Goal: Check status: Check status

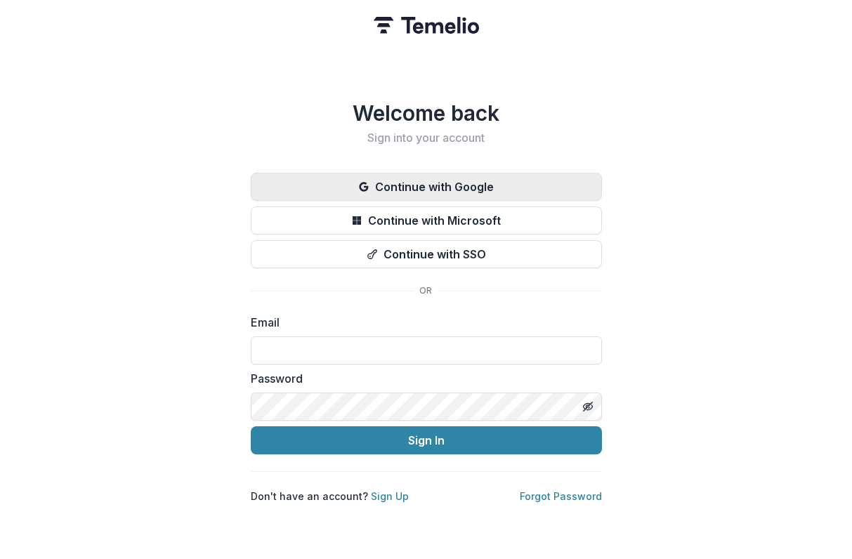
click at [345, 185] on button "Continue with Google" at bounding box center [426, 187] width 351 height 28
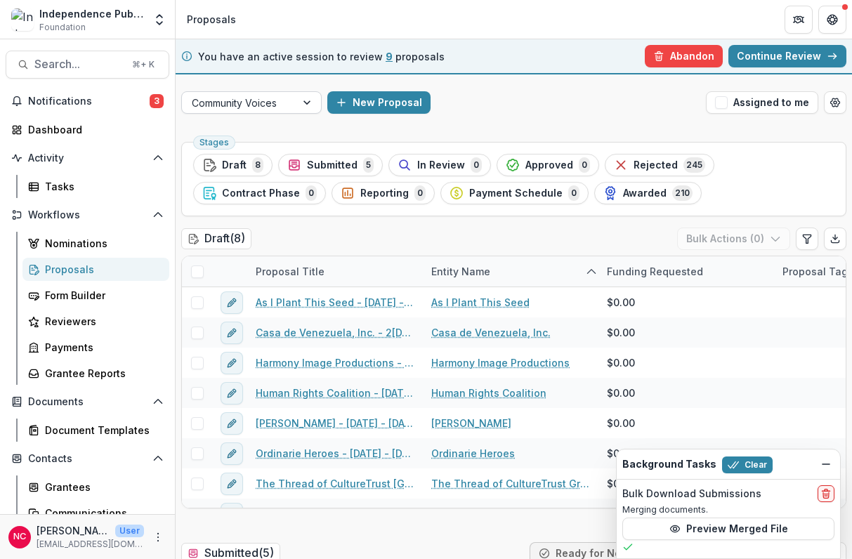
click at [310, 105] on div at bounding box center [308, 102] width 25 height 21
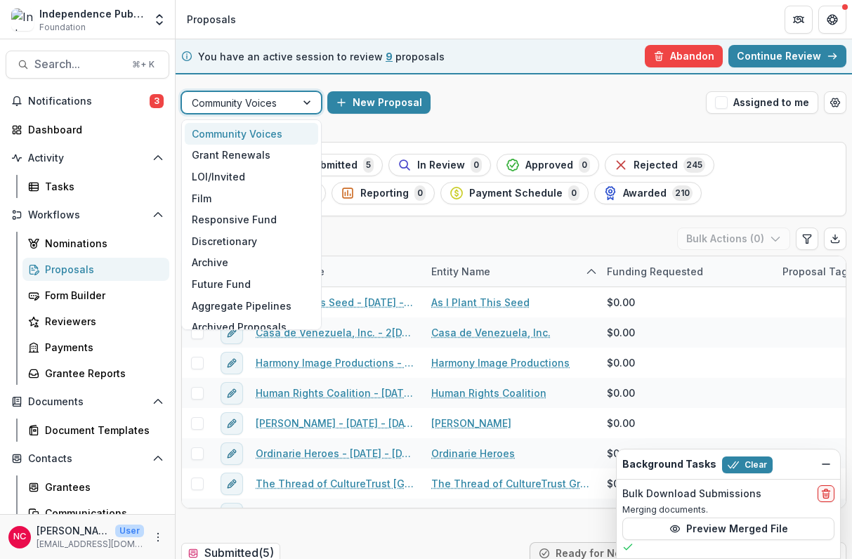
click at [285, 133] on div "Community Voices" at bounding box center [251, 134] width 133 height 22
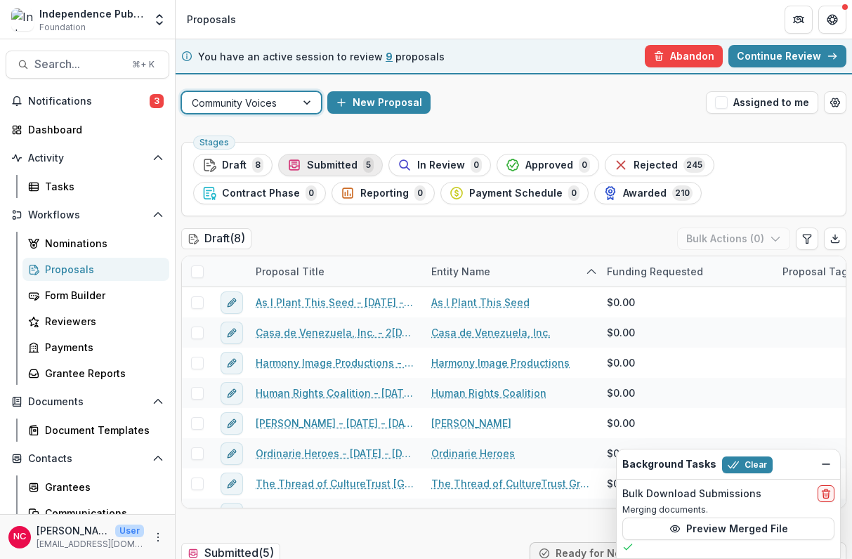
click at [336, 164] on span "Submitted" at bounding box center [332, 165] width 51 height 12
